Goal: Task Accomplishment & Management: Use online tool/utility

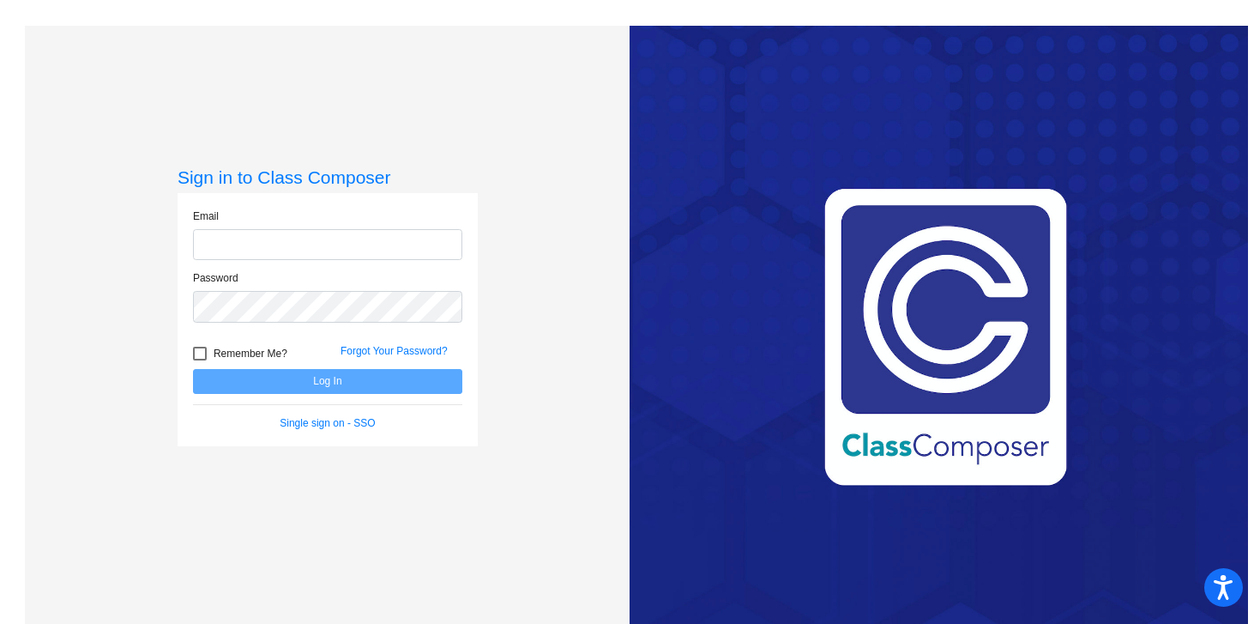
type input "[PERSON_NAME][EMAIL_ADDRESS][PERSON_NAME][DOMAIN_NAME]"
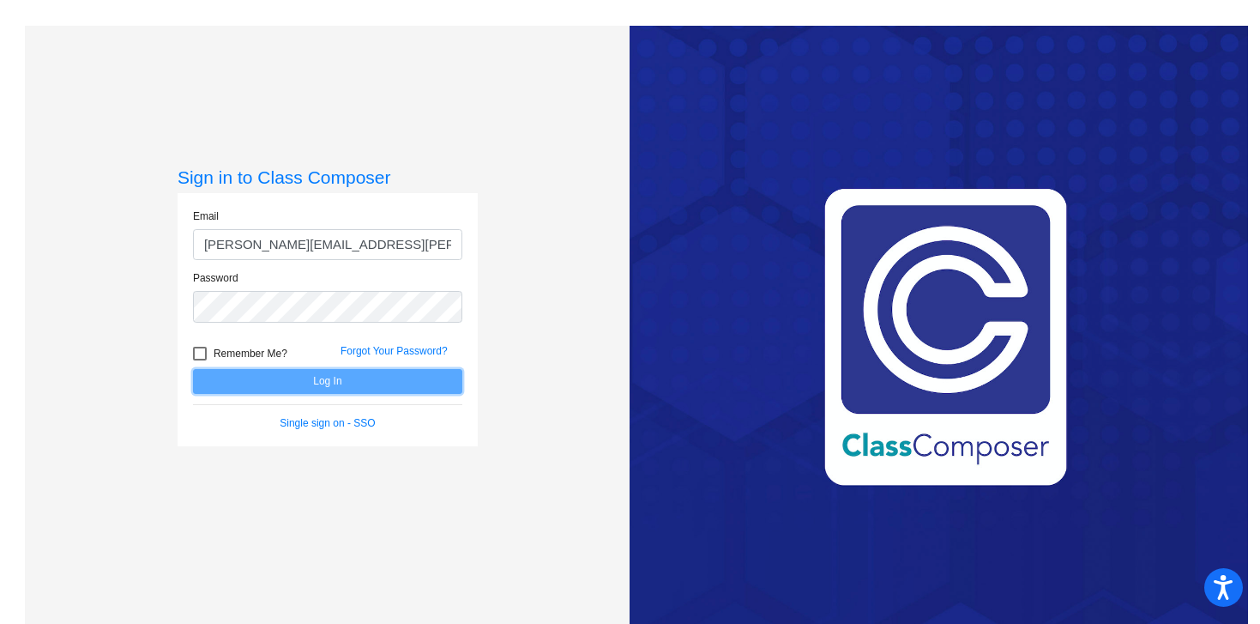
click at [349, 377] on button "Log In" at bounding box center [327, 381] width 269 height 25
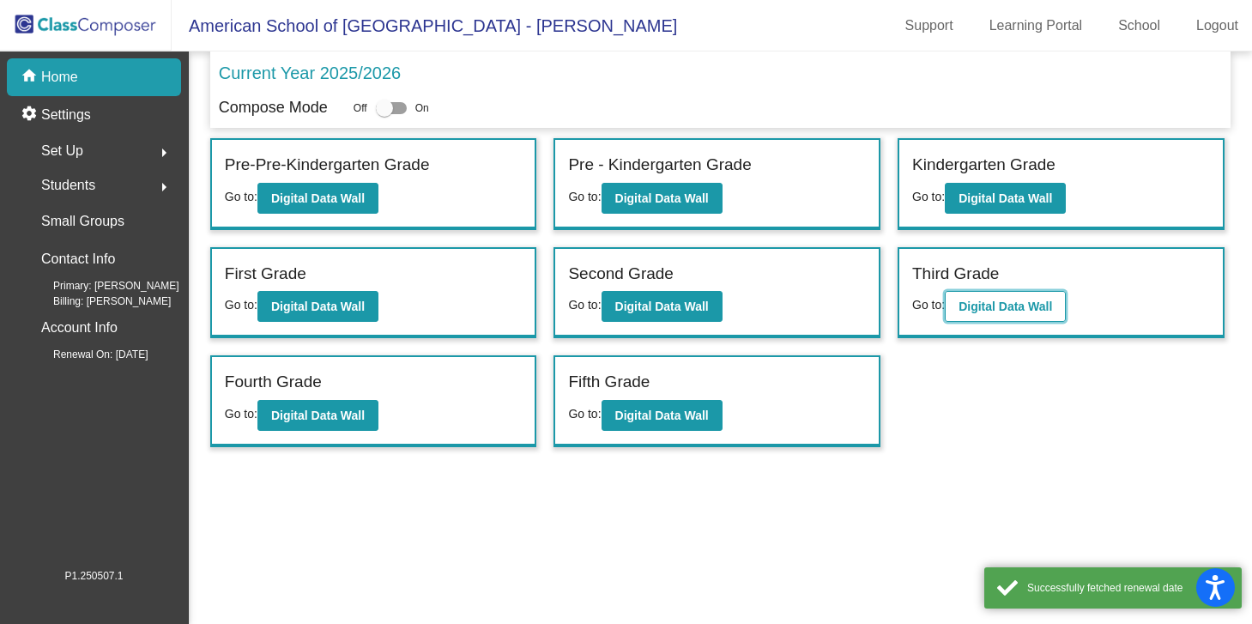
click at [953, 313] on button "Digital Data Wall" at bounding box center [1004, 306] width 121 height 31
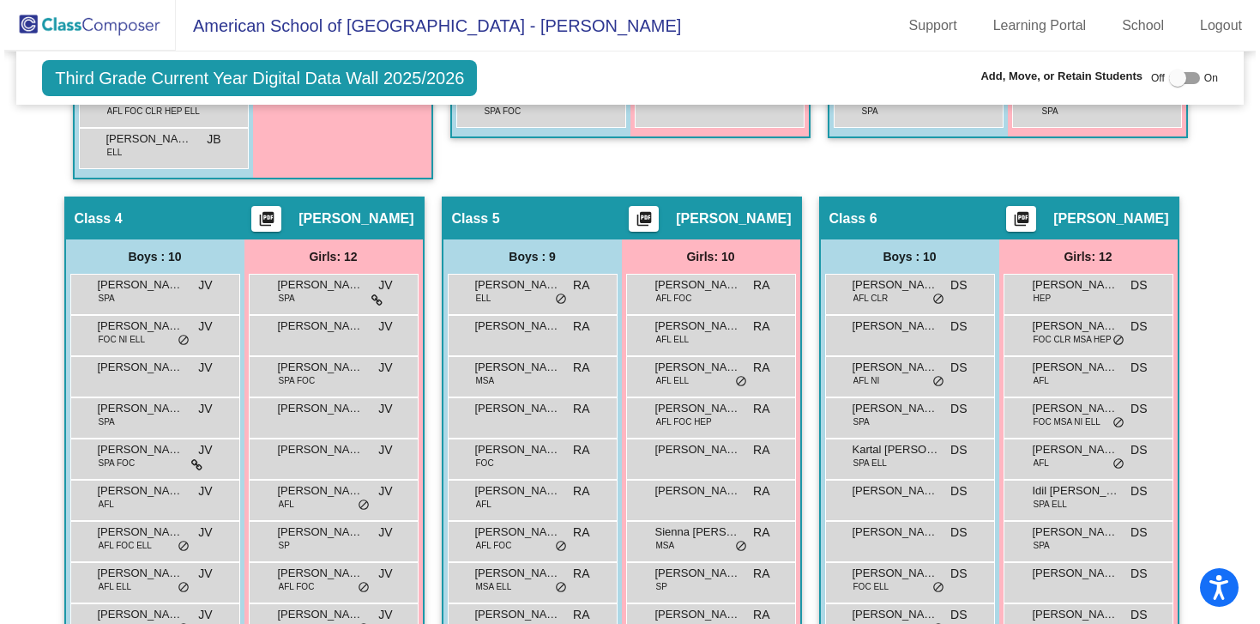
scroll to position [853, 0]
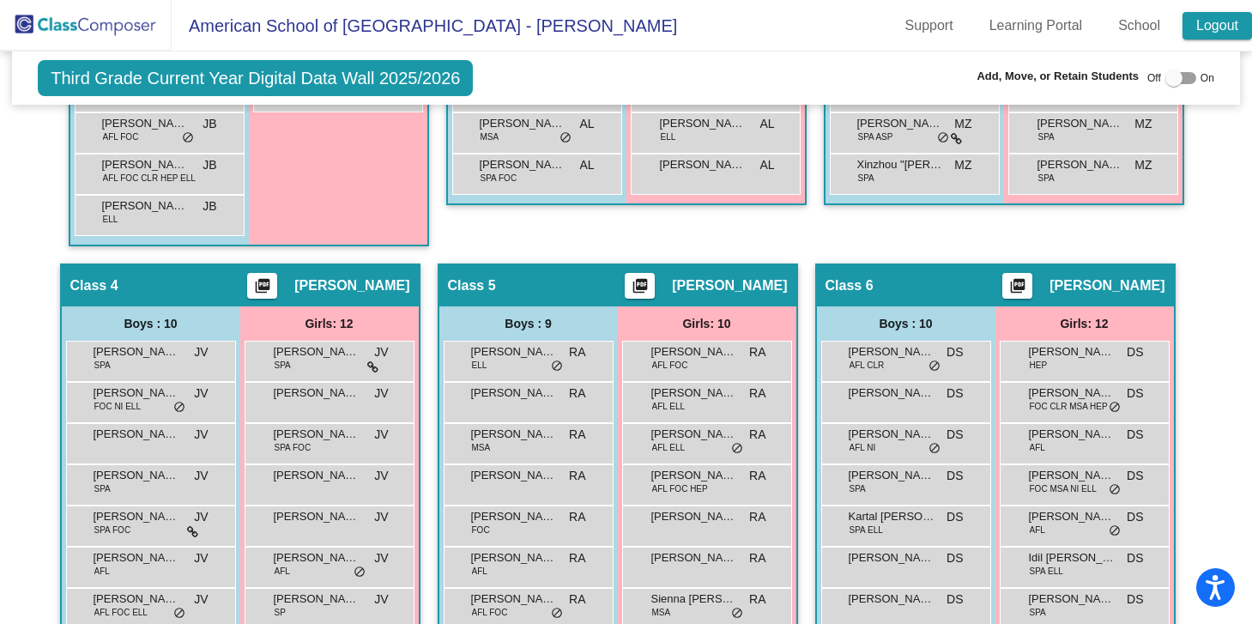
click at [1218, 23] on link "Logout" at bounding box center [1216, 25] width 69 height 27
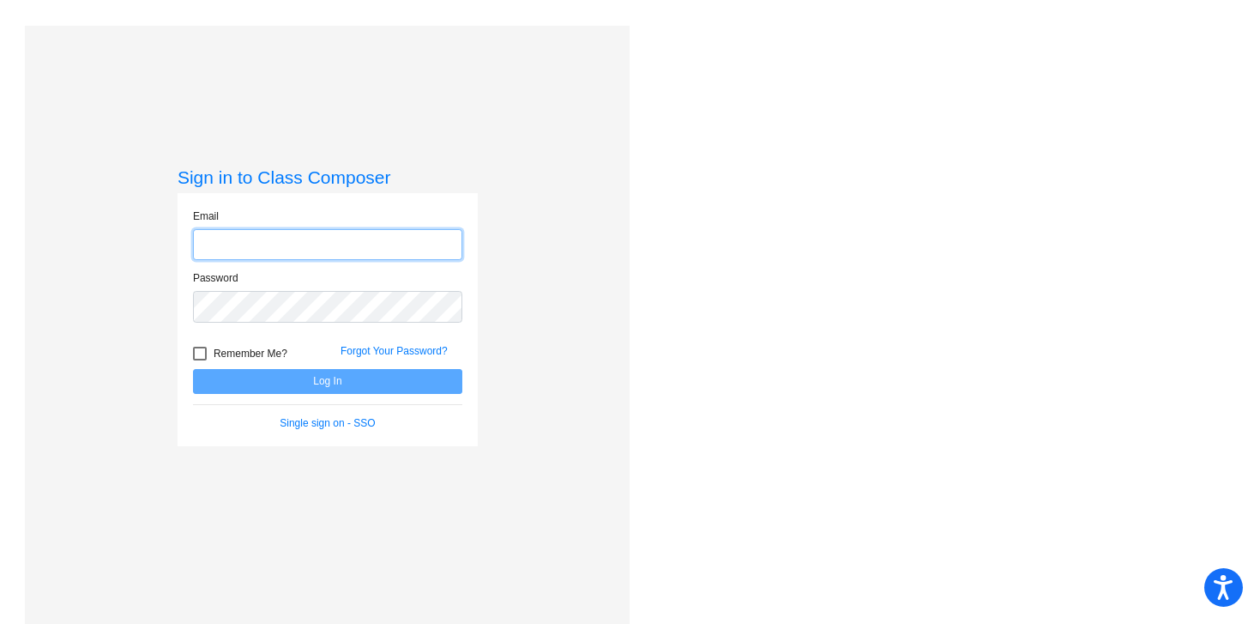
type input "[PERSON_NAME][EMAIL_ADDRESS][PERSON_NAME][DOMAIN_NAME]"
